Goal: Task Accomplishment & Management: Use online tool/utility

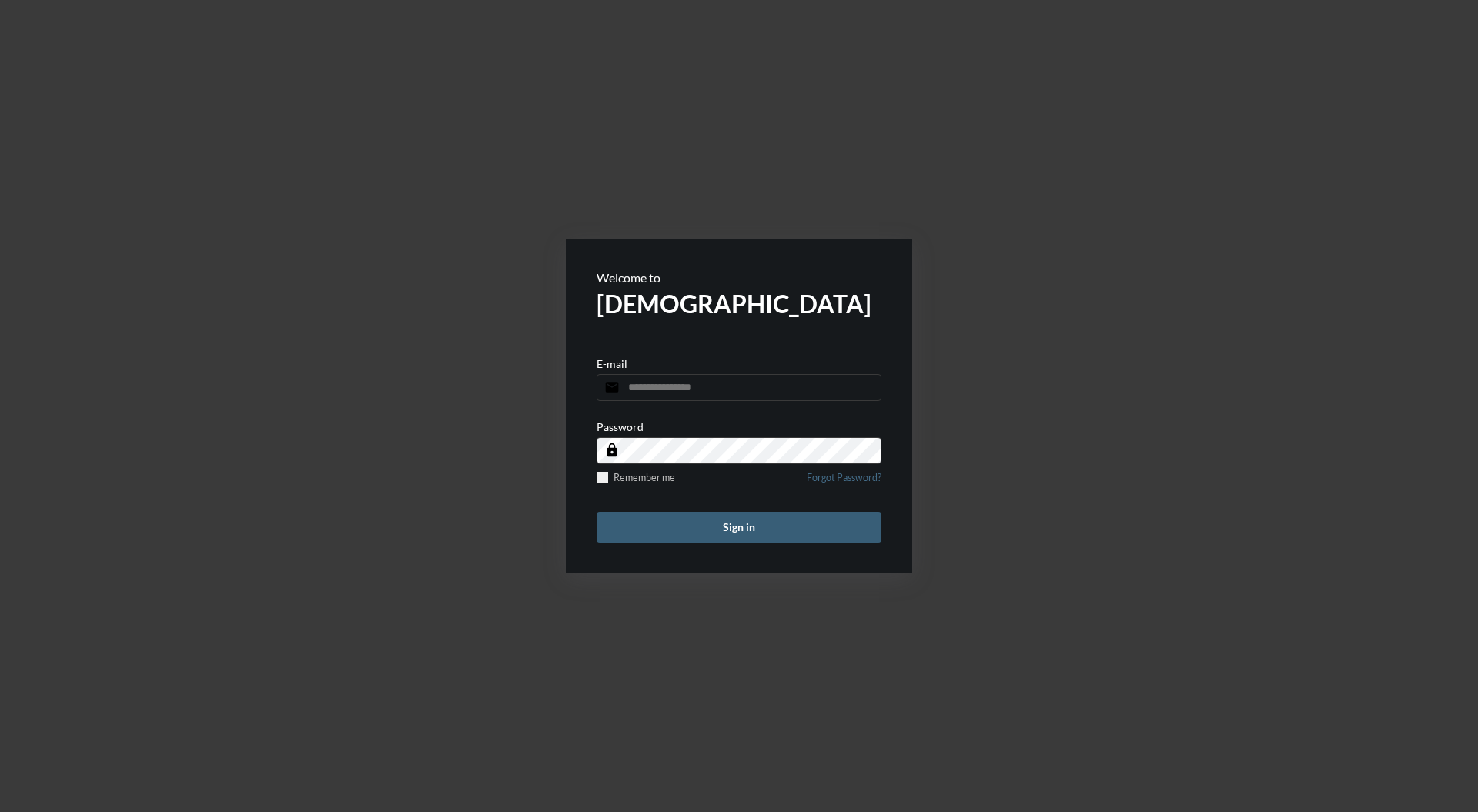
type input "**********"
click at [751, 511] on button "Sign in" at bounding box center [739, 527] width 285 height 30
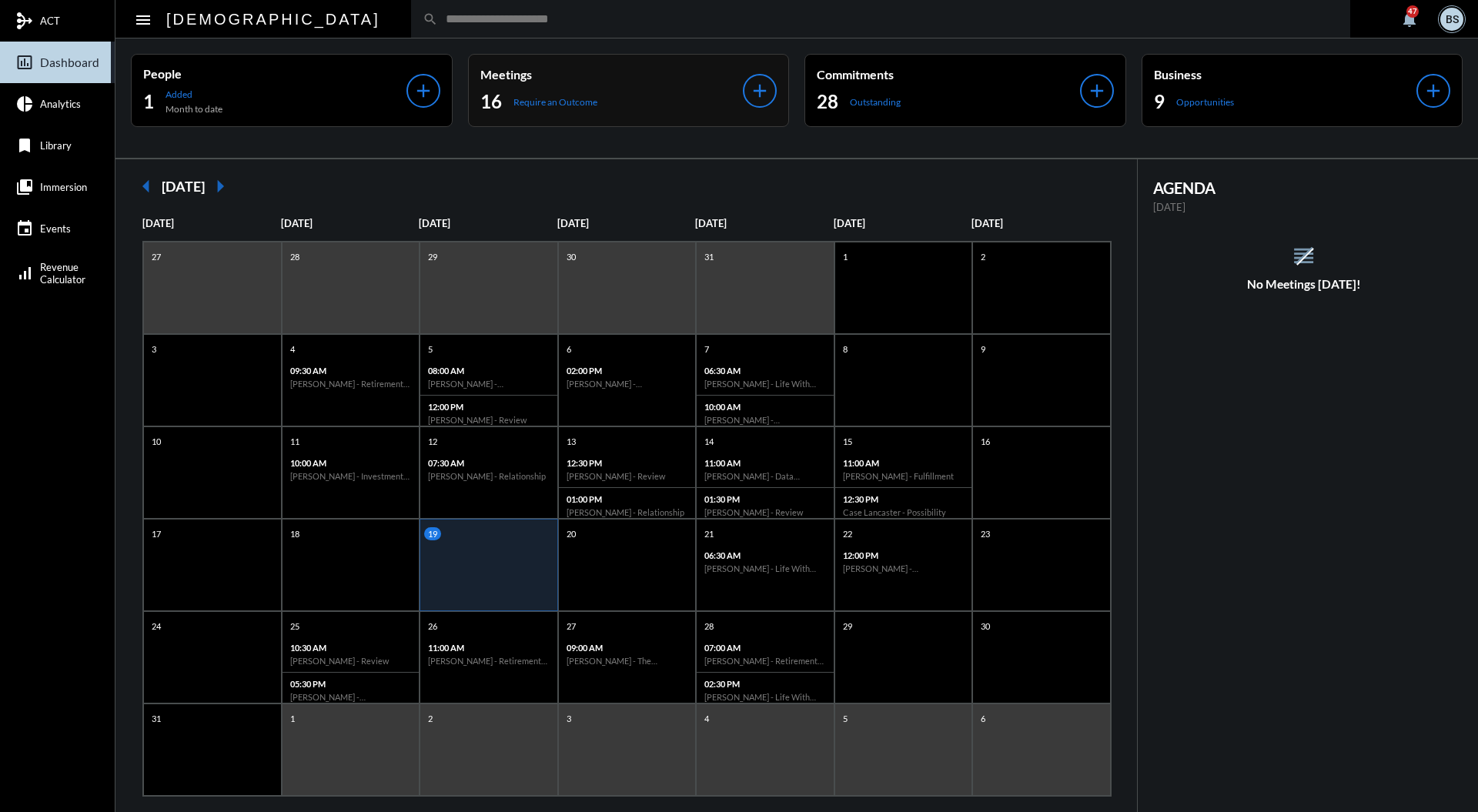
click at [638, 87] on div "Meetings 16 Require an Outcome" at bounding box center [612, 91] width 263 height 47
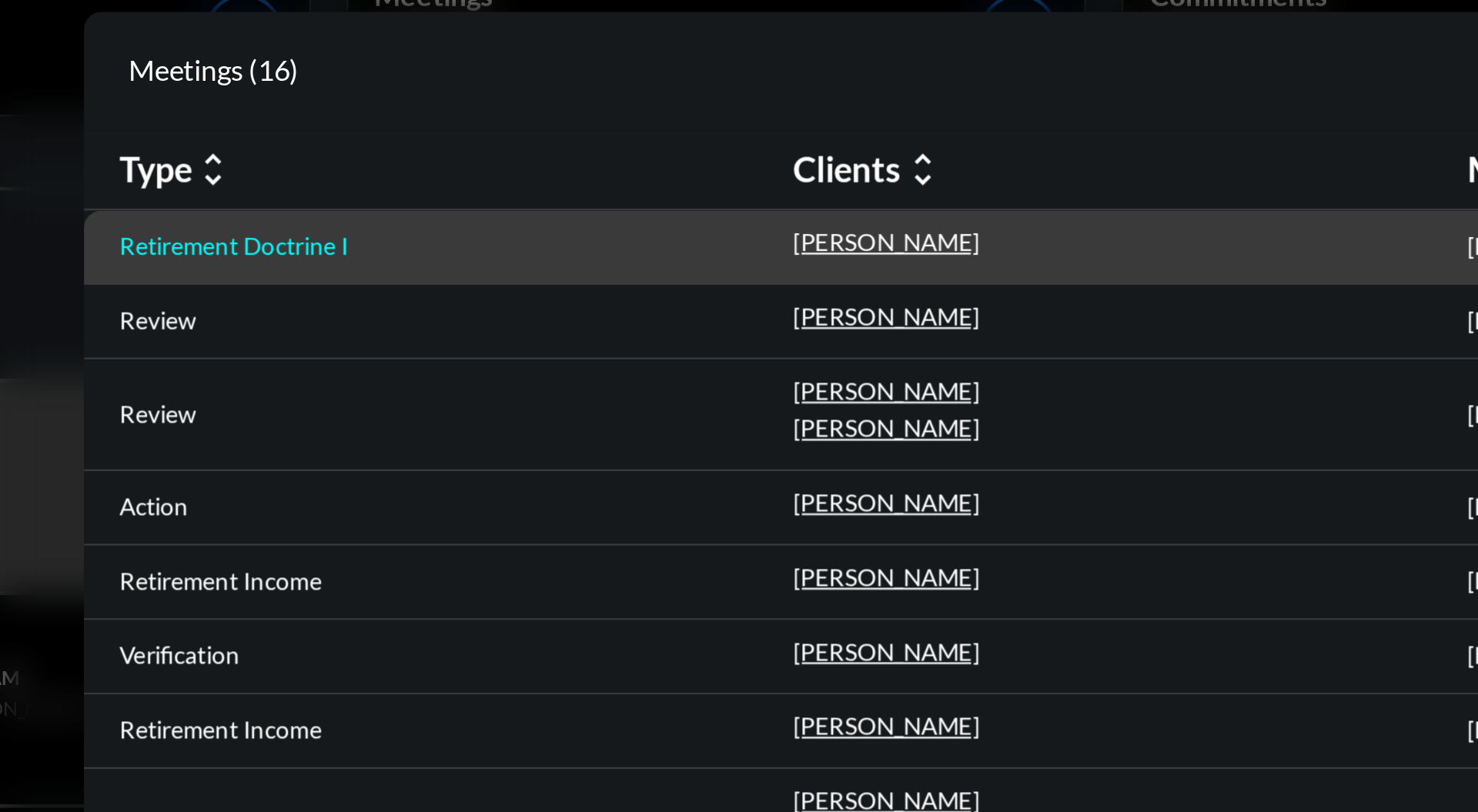
click at [468, 178] on p "Retirement Doctrine I" at bounding box center [419, 183] width 99 height 12
